Goal: Obtain resource: Download file/media

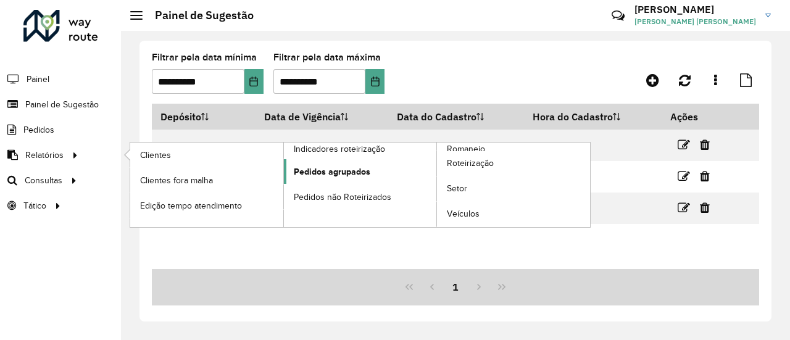
drag, startPoint x: 144, startPoint y: 149, endPoint x: 375, endPoint y: 177, distance: 232.5
click at [144, 149] on span "Clientes" at bounding box center [155, 155] width 31 height 13
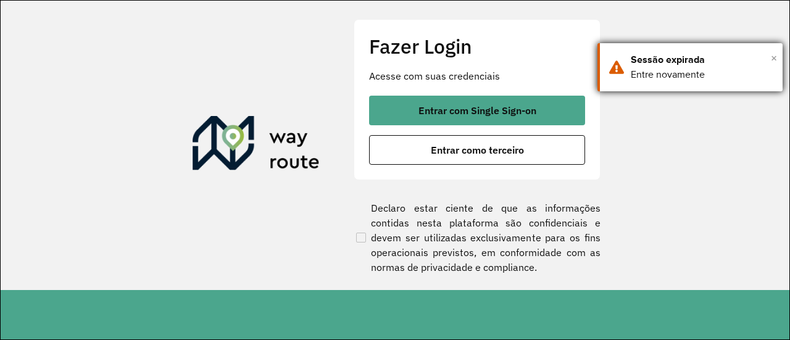
drag, startPoint x: 777, startPoint y: 57, endPoint x: 680, endPoint y: 81, distance: 99.9
click at [777, 57] on span "×" at bounding box center [774, 58] width 6 height 19
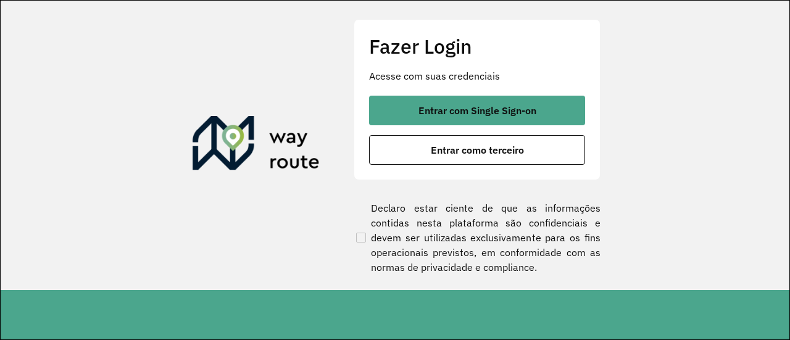
click at [507, 90] on div "Fazer Login Acesse com suas credenciais Entrar com Single Sign-on Entrar como t…" at bounding box center [477, 99] width 247 height 161
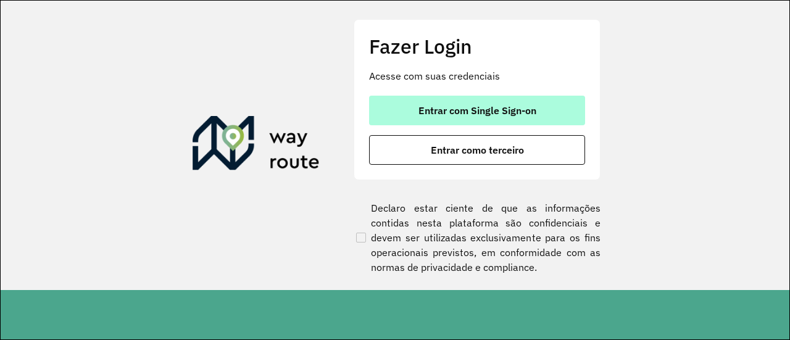
click at [511, 106] on span "Entrar com Single Sign-on" at bounding box center [478, 111] width 118 height 10
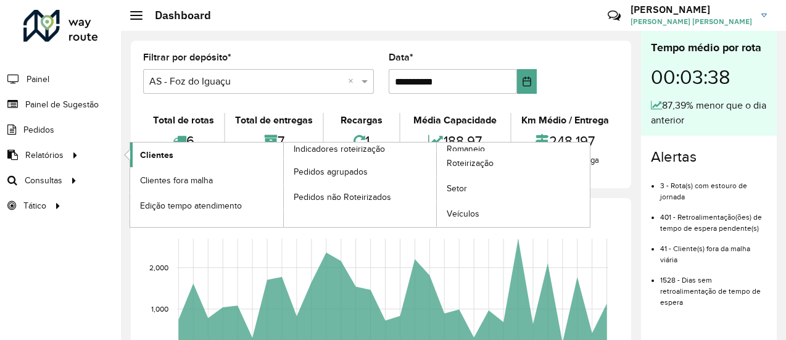
click at [173, 156] on link "Clientes" at bounding box center [206, 155] width 153 height 25
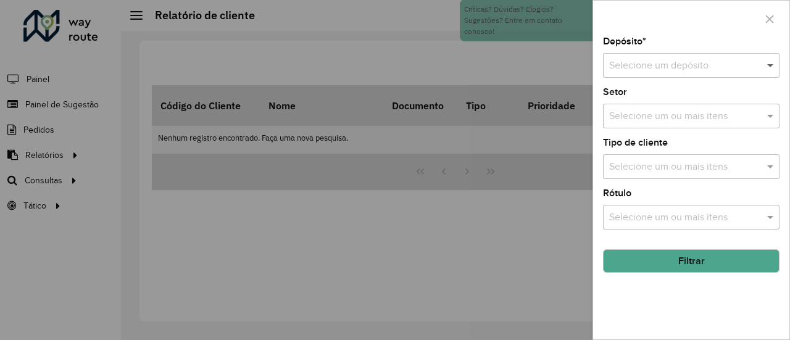
click at [768, 67] on span at bounding box center [771, 65] width 15 height 15
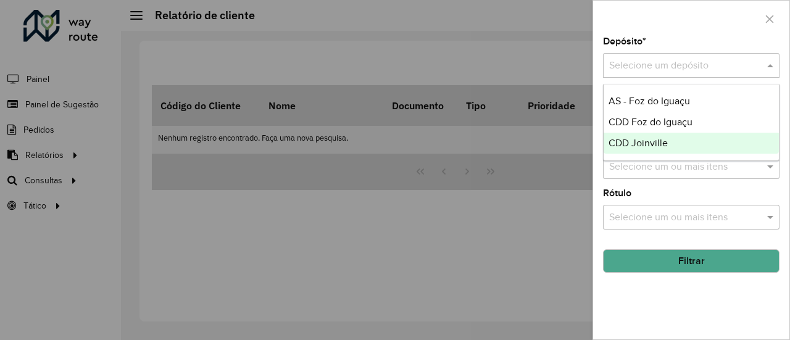
click at [665, 141] on span "CDD Joinville" at bounding box center [638, 143] width 59 height 10
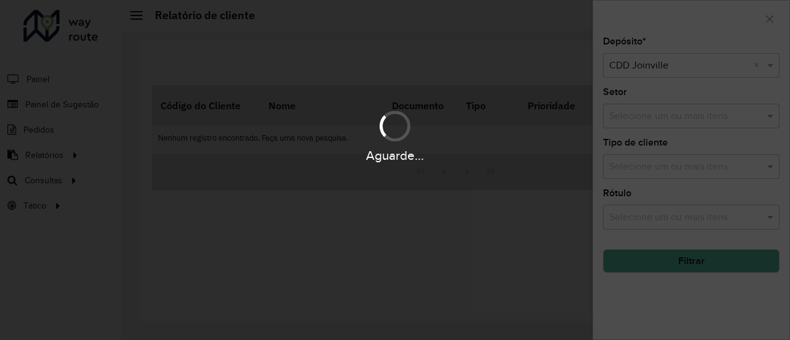
click at [683, 31] on div "Aguarde..." at bounding box center [395, 170] width 790 height 340
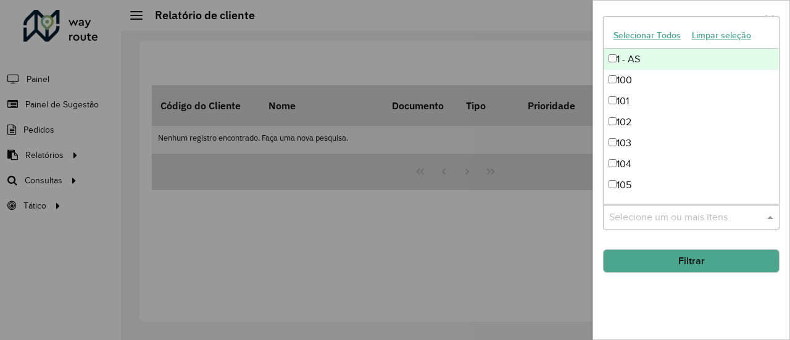
click at [688, 211] on input "text" at bounding box center [685, 218] width 158 height 15
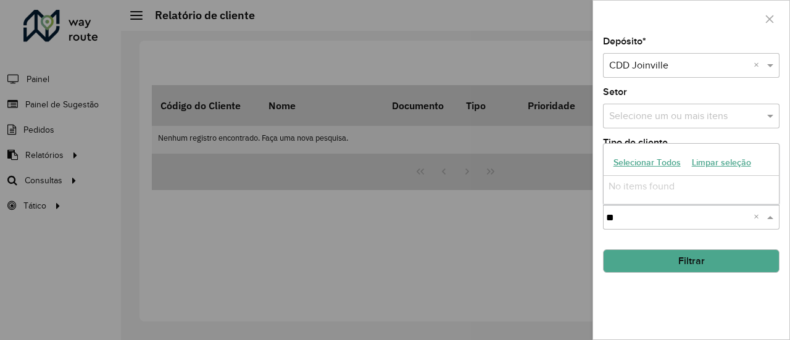
click at [711, 219] on input "**" at bounding box center [680, 218] width 148 height 15
type input "*"
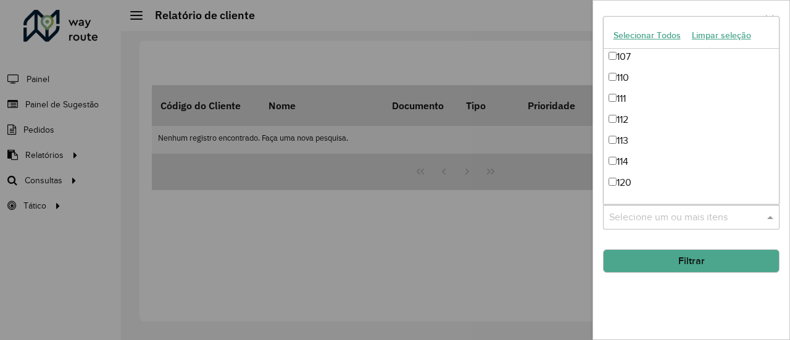
scroll to position [309, 0]
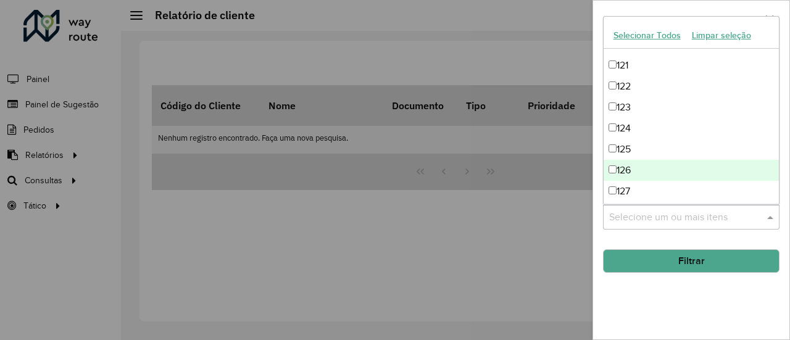
click at [698, 304] on div "Depósito * Selecione um depósito × CDD Joinville × Setor Selecione um ou mais i…" at bounding box center [691, 188] width 196 height 302
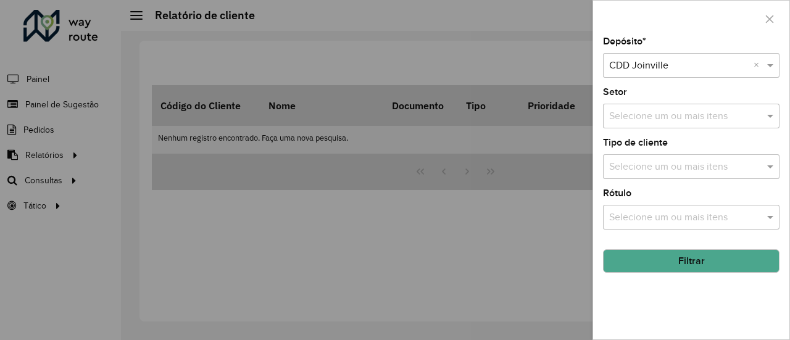
click at [678, 167] on input "text" at bounding box center [685, 167] width 158 height 15
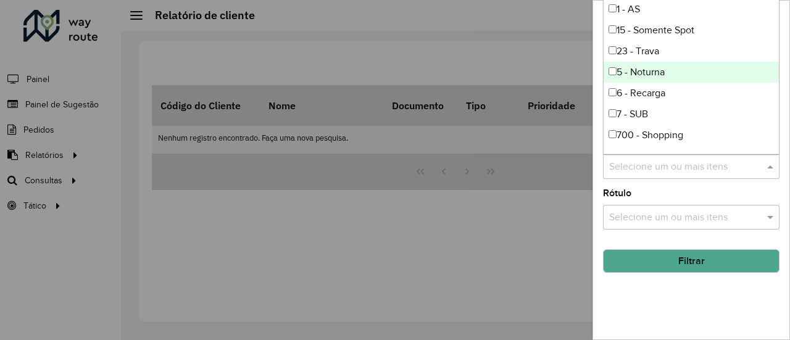
click at [690, 72] on div "5 - Noturna" at bounding box center [692, 72] width 176 height 21
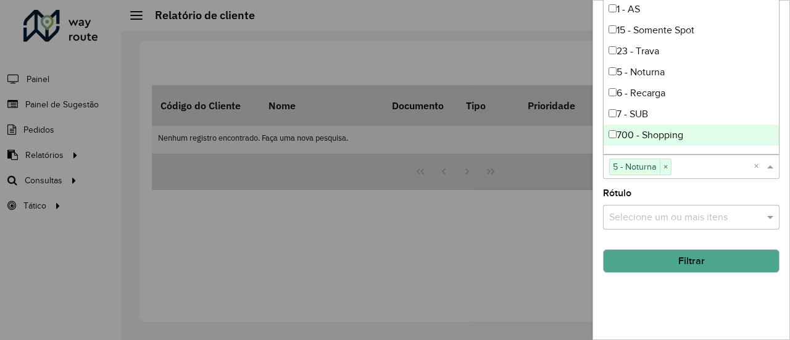
click at [736, 252] on button "Filtrar" at bounding box center [691, 260] width 177 height 23
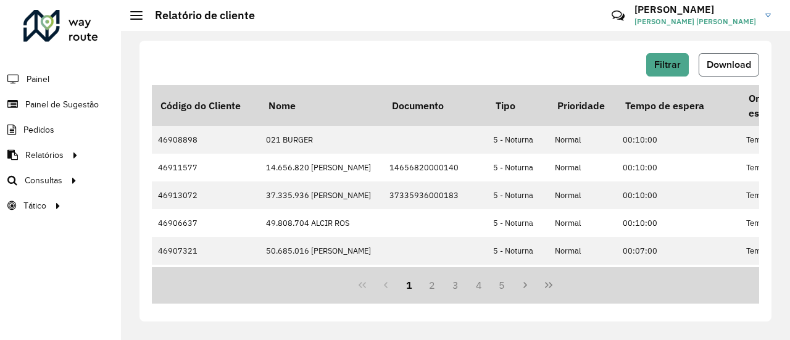
click at [746, 68] on span "Download" at bounding box center [729, 64] width 44 height 10
